Goal: Transaction & Acquisition: Purchase product/service

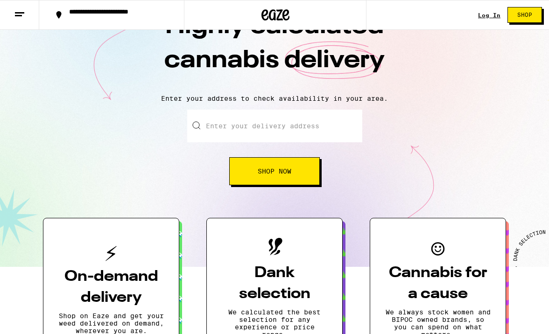
scroll to position [42, 0]
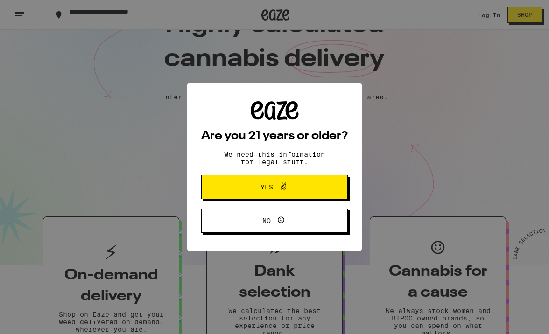
click at [296, 221] on span "No" at bounding box center [274, 221] width 71 height 12
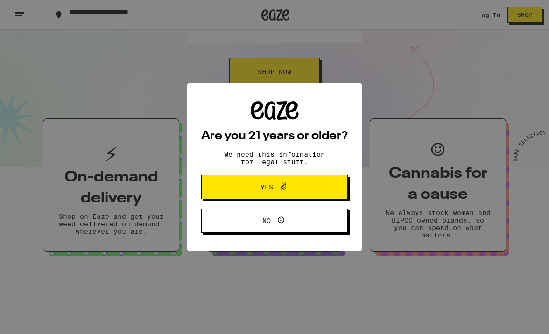
click at [242, 193] on span "Yes" at bounding box center [274, 187] width 71 height 12
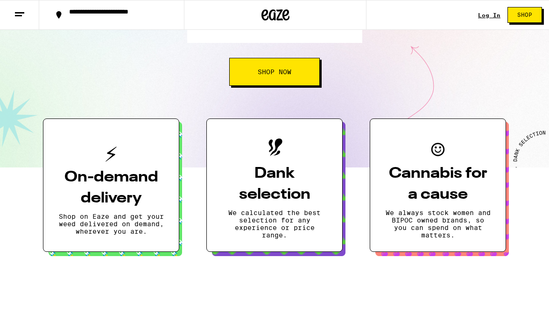
click at [492, 19] on div "Log In Shop" at bounding box center [513, 15] width 71 height 30
click at [489, 14] on link "Log In" at bounding box center [489, 15] width 22 height 6
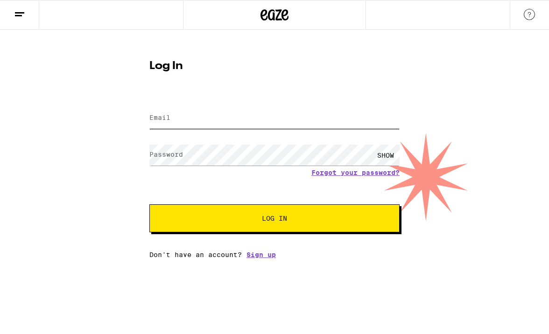
click at [194, 122] on input "Email" at bounding box center [274, 118] width 250 height 21
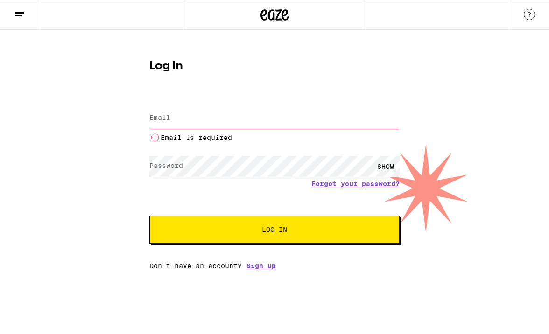
type input "[EMAIL_ADDRESS][DOMAIN_NAME]"
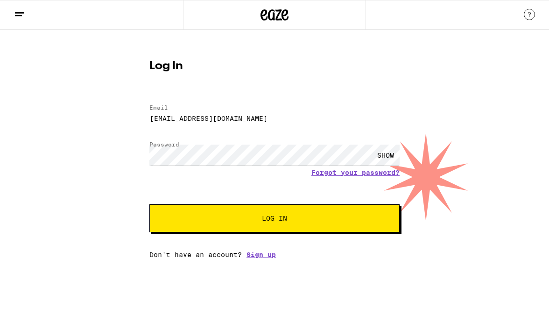
click at [239, 216] on span "Log In" at bounding box center [274, 218] width 174 height 7
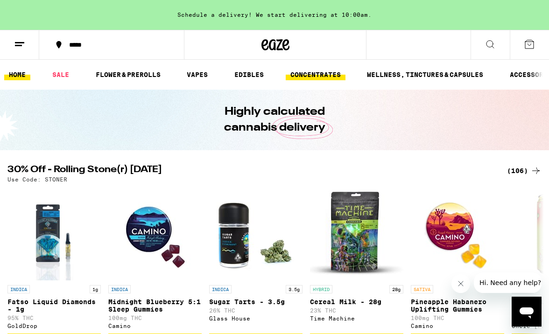
click at [321, 76] on link "CONCENTRATES" at bounding box center [316, 74] width 60 height 11
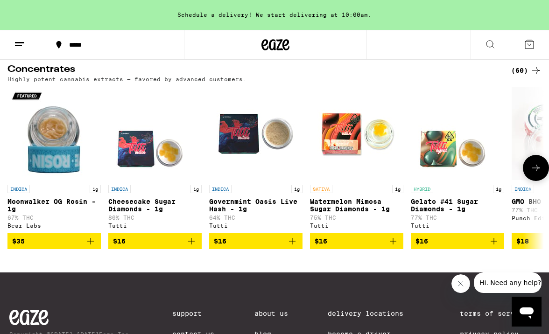
scroll to position [96, 0]
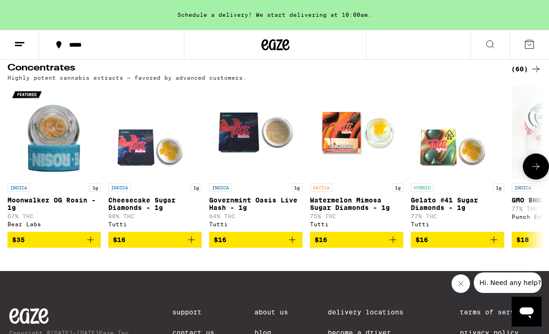
click at [534, 176] on button at bounding box center [536, 166] width 26 height 26
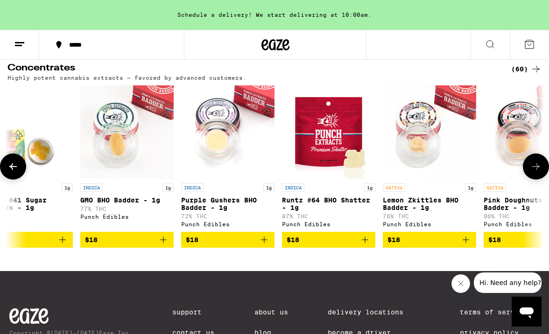
scroll to position [0, 432]
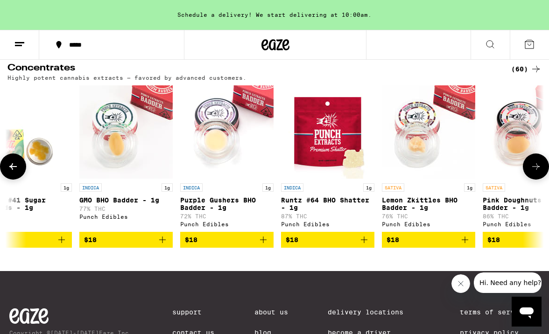
click at [534, 176] on button at bounding box center [536, 166] width 26 height 26
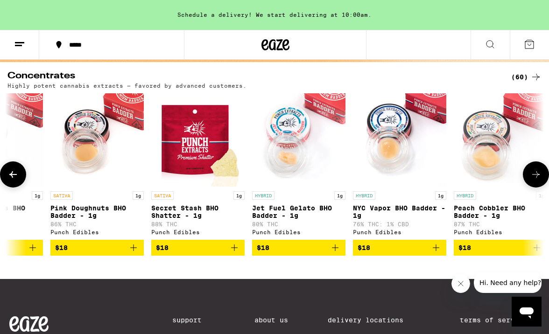
scroll to position [90, 0]
